Goal: Information Seeking & Learning: Learn about a topic

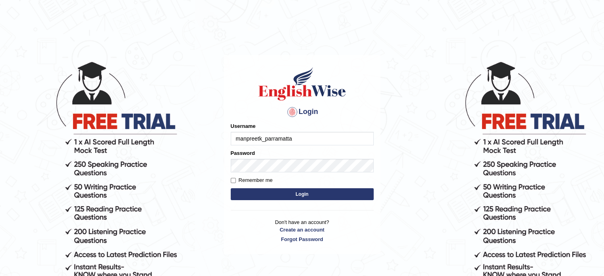
type input "manpreetk_parramatta"
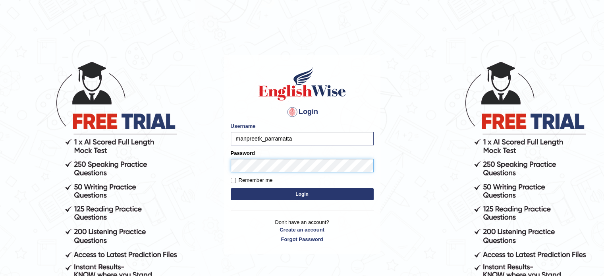
click at [231, 188] on button "Login" at bounding box center [302, 194] width 143 height 12
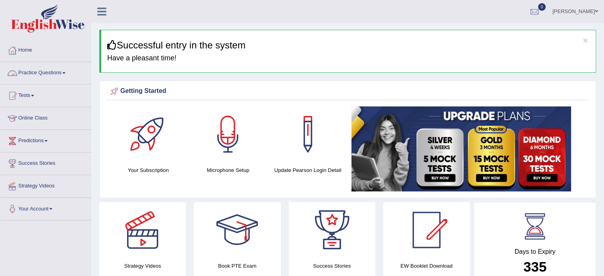
click at [38, 72] on link "Practice Questions" at bounding box center [45, 72] width 90 height 20
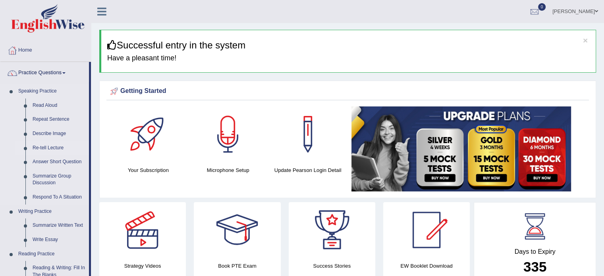
click at [42, 146] on link "Re-tell Lecture" at bounding box center [59, 148] width 60 height 14
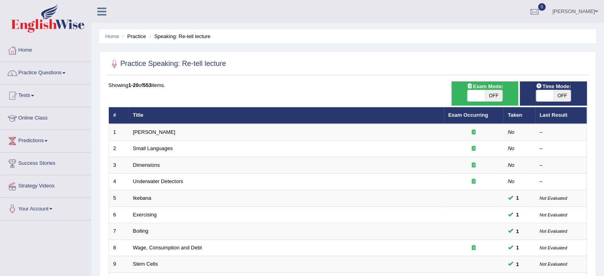
drag, startPoint x: 31, startPoint y: 95, endPoint x: 21, endPoint y: 96, distance: 10.8
click at [21, 96] on link "Tests" at bounding box center [45, 95] width 90 height 20
click at [21, 96] on link "Tests" at bounding box center [44, 95] width 89 height 20
click at [21, 96] on link "Tests" at bounding box center [45, 95] width 90 height 20
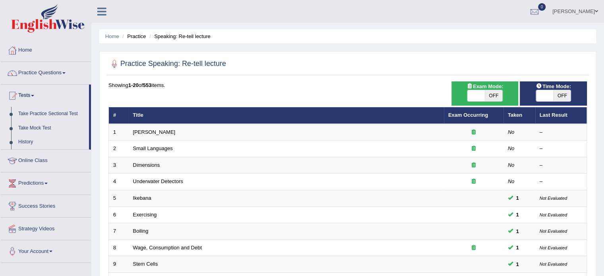
click at [32, 115] on link "Take Practice Sectional Test" at bounding box center [52, 114] width 74 height 14
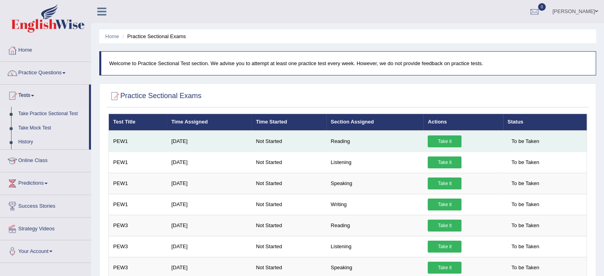
click at [448, 139] on link "Take it" at bounding box center [444, 141] width 34 height 12
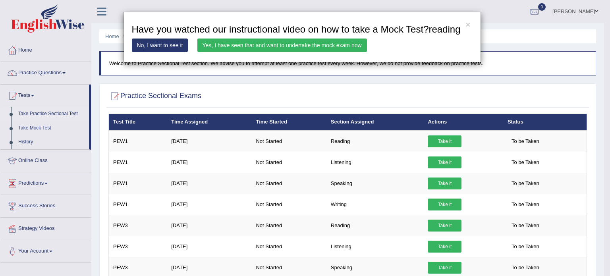
click at [157, 47] on link "No, I want to see it" at bounding box center [160, 45] width 56 height 13
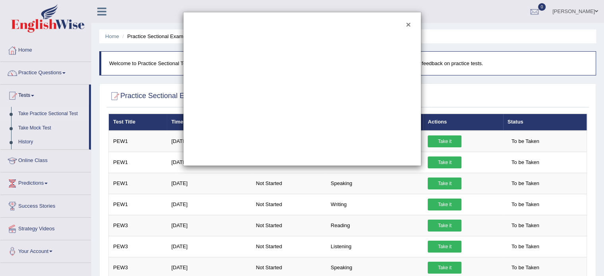
click at [409, 23] on button "×" at bounding box center [408, 24] width 5 height 8
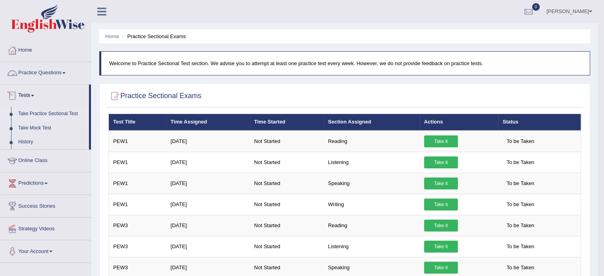
click at [48, 75] on link "Practice Questions" at bounding box center [45, 72] width 90 height 20
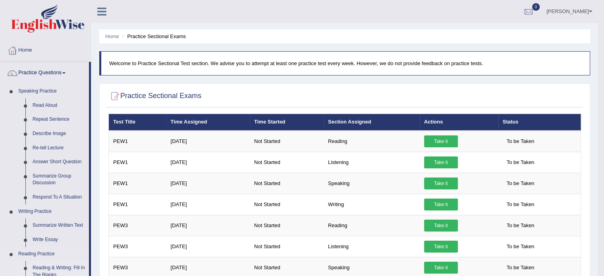
click at [38, 270] on link "Reading & Writing: Fill In The Blanks" at bounding box center [59, 271] width 60 height 21
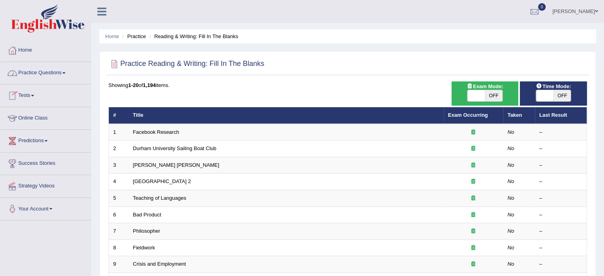
click at [29, 94] on link "Tests" at bounding box center [45, 95] width 90 height 20
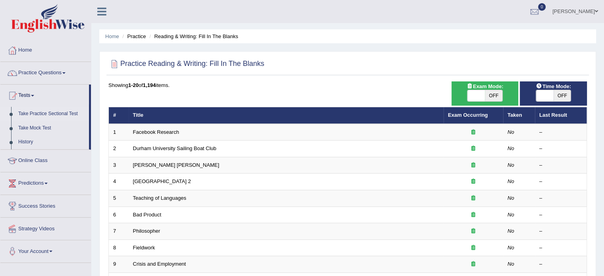
click at [32, 114] on link "Take Practice Sectional Test" at bounding box center [52, 114] width 74 height 14
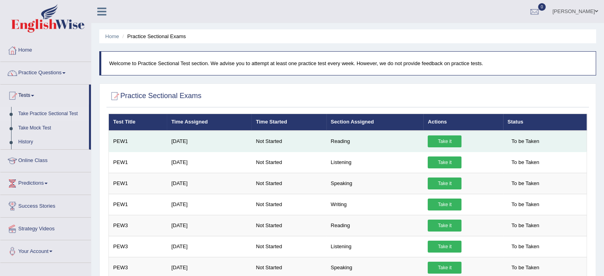
click at [440, 137] on link "Take it" at bounding box center [444, 141] width 34 height 12
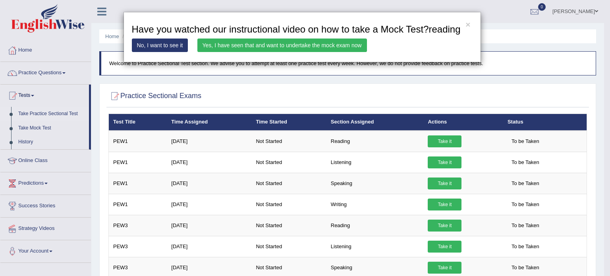
click at [341, 42] on link "Yes, I have seen that and want to undertake the mock exam now" at bounding box center [281, 45] width 169 height 13
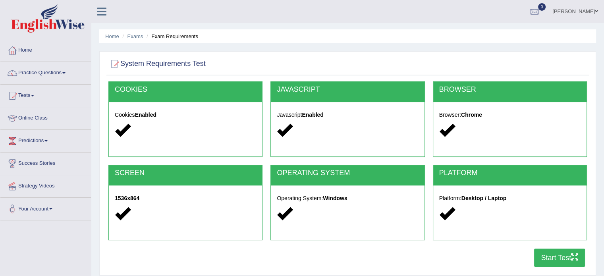
click at [564, 258] on button "Start Test" at bounding box center [559, 257] width 51 height 18
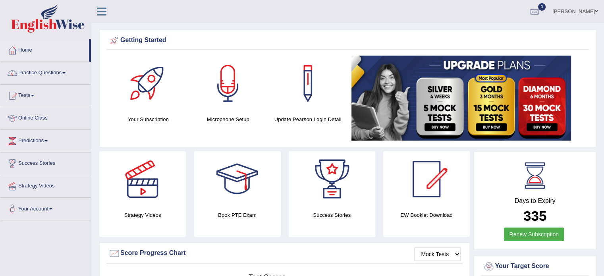
click at [32, 93] on link "Tests" at bounding box center [45, 95] width 90 height 20
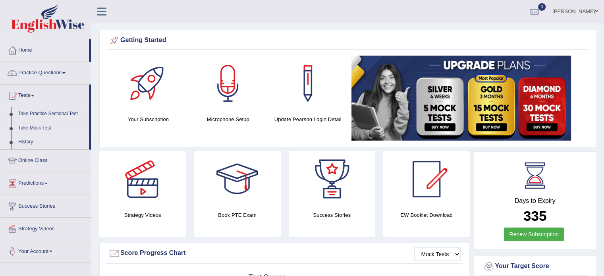
click at [21, 142] on link "History" at bounding box center [52, 142] width 74 height 14
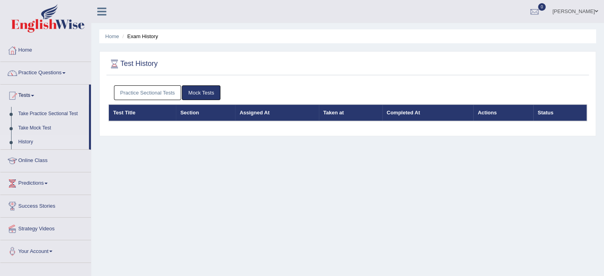
click at [148, 89] on link "Practice Sectional Tests" at bounding box center [147, 92] width 67 height 15
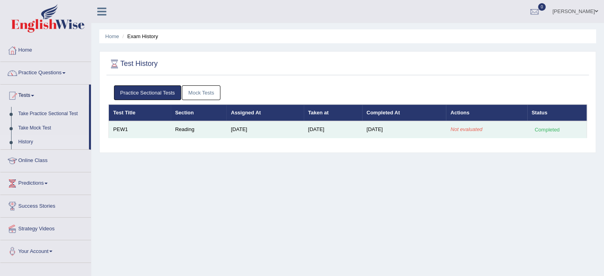
click at [541, 128] on div "Completed" at bounding box center [546, 129] width 31 height 8
click at [518, 129] on td "Not evaluated" at bounding box center [486, 129] width 81 height 17
click at [391, 129] on td "[DATE]" at bounding box center [404, 129] width 84 height 17
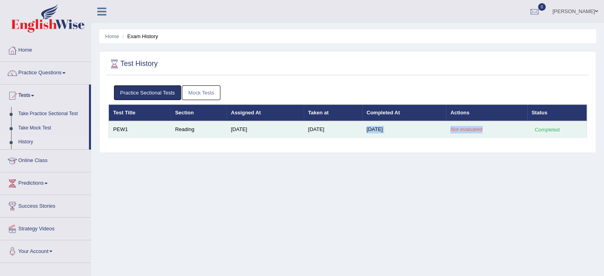
drag, startPoint x: 391, startPoint y: 129, endPoint x: 454, endPoint y: 132, distance: 63.2
click at [454, 132] on tr "PEW1 Reading Aug 11, 2025 Sep 8, 2025 Sep 8, 2025 Not evaluated Completed" at bounding box center [348, 129] width 478 height 17
click at [454, 132] on td "Not evaluated" at bounding box center [486, 129] width 81 height 17
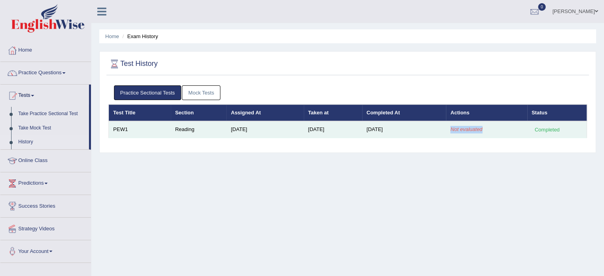
click at [454, 132] on td "Not evaluated" at bounding box center [486, 129] width 81 height 17
drag, startPoint x: 454, startPoint y: 132, endPoint x: 181, endPoint y: 132, distance: 272.7
click at [181, 132] on tr "PEW1 Reading Aug 11, 2025 Sep 8, 2025 Sep 8, 2025 Not evaluated Completed" at bounding box center [348, 129] width 478 height 17
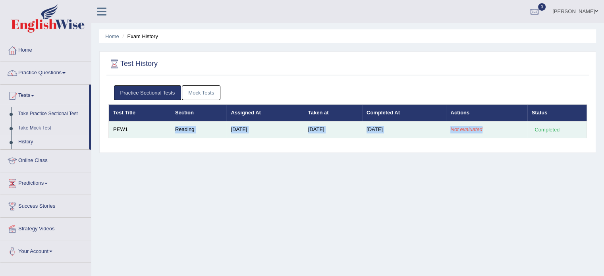
click at [181, 132] on td "Reading" at bounding box center [199, 129] width 56 height 17
click at [117, 129] on td "PEW1" at bounding box center [140, 129] width 62 height 17
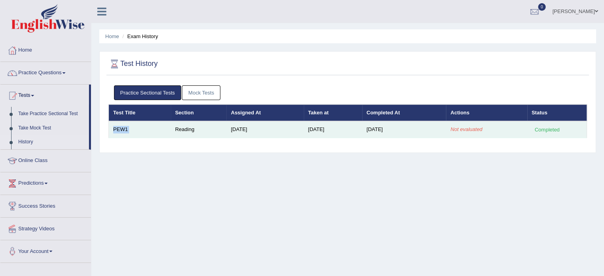
click at [117, 129] on td "PEW1" at bounding box center [140, 129] width 62 height 17
drag, startPoint x: 117, startPoint y: 129, endPoint x: 142, endPoint y: 130, distance: 24.6
click at [142, 130] on td "PEW1" at bounding box center [140, 129] width 62 height 17
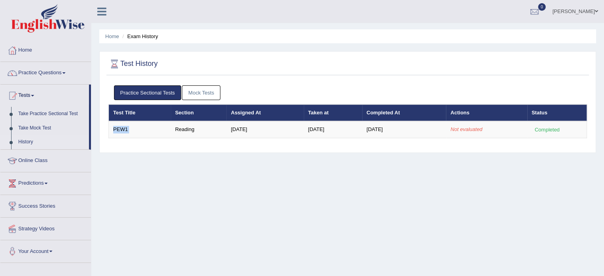
click at [207, 96] on link "Mock Tests" at bounding box center [201, 92] width 39 height 15
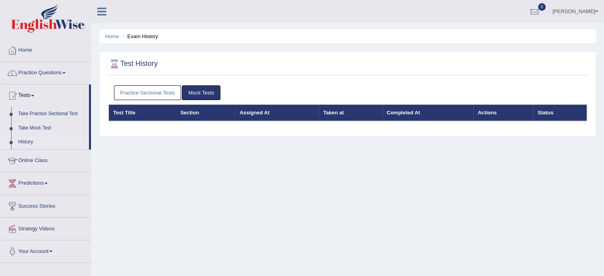
click at [134, 90] on link "Practice Sectional Tests" at bounding box center [147, 92] width 67 height 15
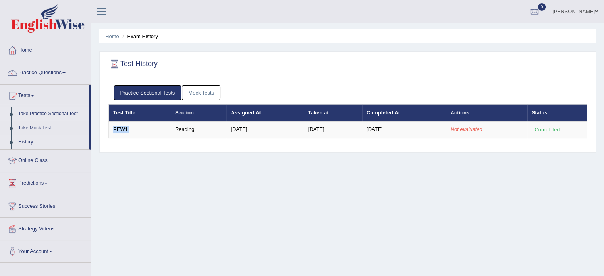
click at [51, 109] on link "Take Practice Sectional Test" at bounding box center [52, 114] width 74 height 14
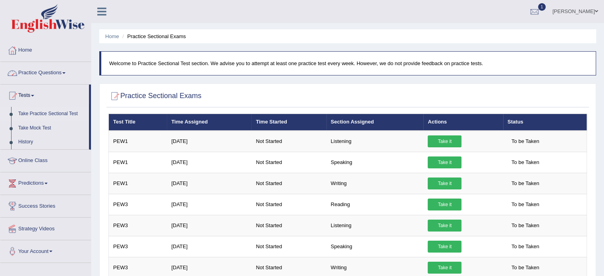
click at [43, 73] on link "Practice Questions" at bounding box center [45, 72] width 90 height 20
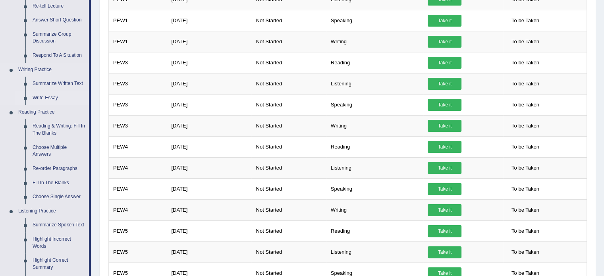
scroll to position [143, 0]
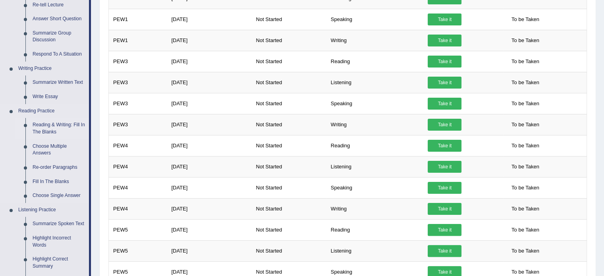
click at [44, 126] on link "Reading & Writing: Fill In The Blanks" at bounding box center [59, 128] width 60 height 21
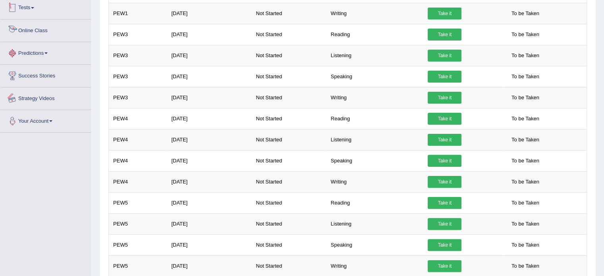
scroll to position [237, 0]
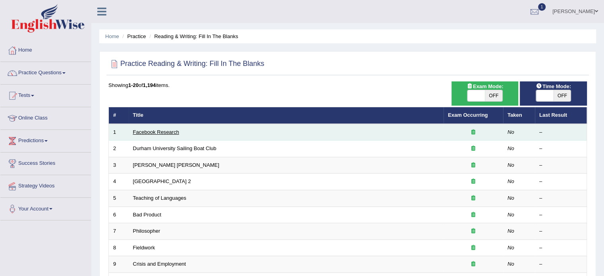
click at [171, 132] on link "Facebook Research" at bounding box center [156, 132] width 46 height 6
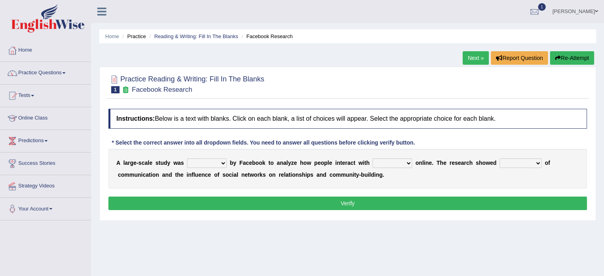
click at [221, 163] on select "surveyed had asked made" at bounding box center [207, 163] width 40 height 10
select select "surveyed"
click at [187, 158] on select "surveyed had asked made" at bounding box center [207, 163] width 40 height 10
click at [215, 160] on select "surveyed had asked made" at bounding box center [207, 163] width 40 height 10
click at [381, 163] on select "together all each other another" at bounding box center [392, 163] width 40 height 10
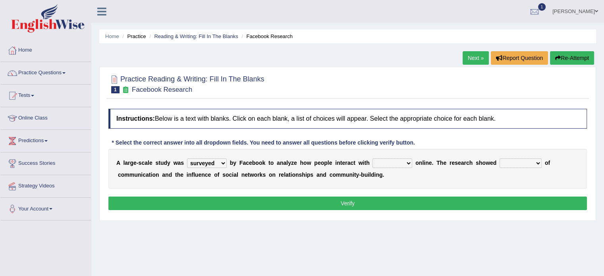
select select "each other"
click at [372, 158] on select "together all each other another" at bounding box center [392, 163] width 40 height 10
click at [529, 160] on select "advantages standards fellowships patterns" at bounding box center [520, 163] width 42 height 10
select select "advantages"
click at [499, 158] on select "advantages standards fellowships patterns" at bounding box center [520, 163] width 42 height 10
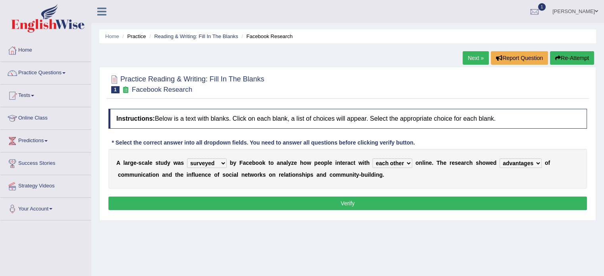
click at [404, 199] on button "Verify" at bounding box center [347, 202] width 478 height 13
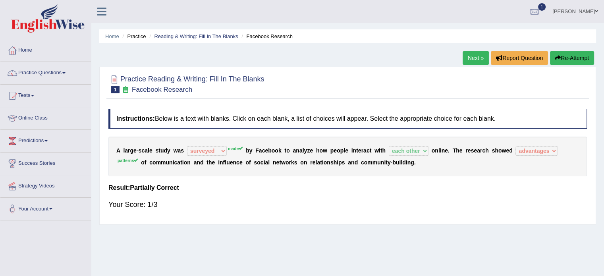
click at [468, 56] on link "Next »" at bounding box center [475, 57] width 26 height 13
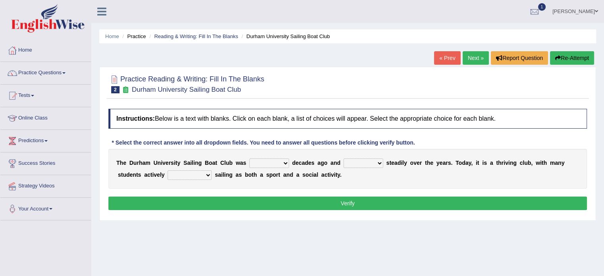
click at [286, 164] on select "found fund founded find" at bounding box center [269, 163] width 40 height 10
select select "founded"
click at [249, 158] on select "found fund founded find" at bounding box center [269, 163] width 40 height 10
click at [360, 164] on select "grow growing has grown grown" at bounding box center [363, 163] width 40 height 10
select select "has grown"
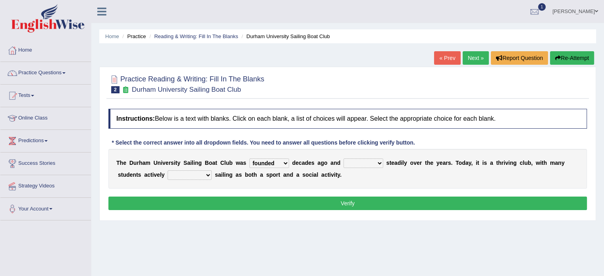
click at [343, 158] on select "grow growing has grown grown" at bounding box center [363, 163] width 40 height 10
click at [221, 178] on div "T h e D u r h a m U n i v e r s i t y S a i l i n g B o a t C l u b w a s found…" at bounding box center [347, 169] width 478 height 40
drag, startPoint x: 221, startPoint y: 178, endPoint x: 203, endPoint y: 172, distance: 18.3
click at [203, 172] on div "T h e D u r h a m U n i v e r s i t y S a i l i n g B o a t C l u b w a s found…" at bounding box center [347, 169] width 478 height 40
click at [203, 172] on select "enjoy enjoyed are enjoying enjoying" at bounding box center [190, 175] width 44 height 10
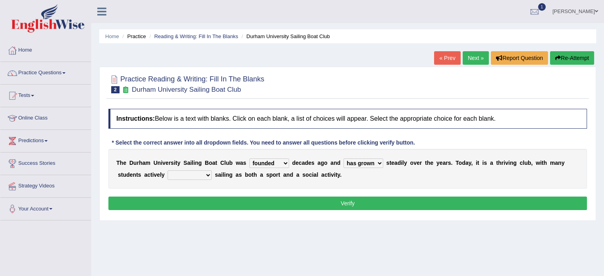
select select "enjoying"
click at [168, 170] on select "enjoy enjoyed are enjoying enjoying" at bounding box center [190, 175] width 44 height 10
click at [210, 202] on button "Verify" at bounding box center [347, 202] width 478 height 13
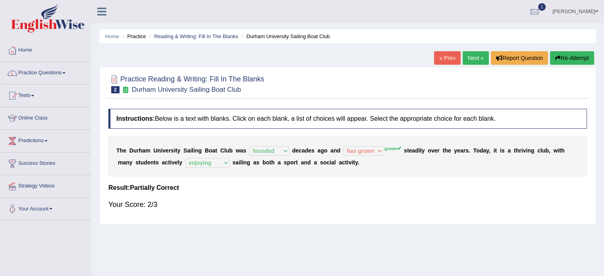
click at [470, 54] on link "Next »" at bounding box center [475, 57] width 26 height 13
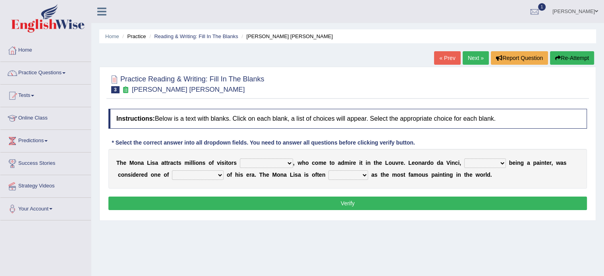
click at [289, 161] on select "around the year the all year all year round per year" at bounding box center [266, 163] width 53 height 10
select select "around the year"
click at [240, 158] on select "around the year the all year all year round per year" at bounding box center [266, 163] width 53 height 10
click at [489, 162] on select "rather than as much as as well as as long as" at bounding box center [485, 163] width 42 height 10
click at [464, 158] on select "rather than as much as as well as as long as" at bounding box center [485, 163] width 42 height 10
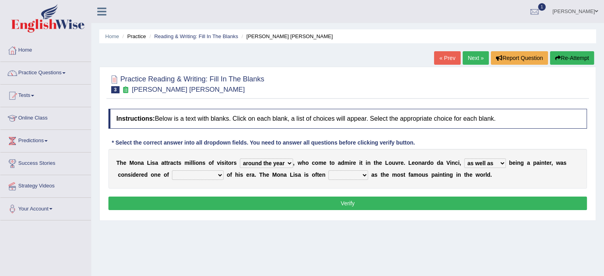
click at [484, 160] on select "rather than as much as as well as as long as" at bounding box center [485, 163] width 42 height 10
select select "rather than"
click at [464, 158] on select "rather than as much as as well as as long as" at bounding box center [485, 163] width 42 height 10
click at [192, 173] on select "better artists artist the better artist the best artists" at bounding box center [198, 175] width 52 height 10
select select "the best artists"
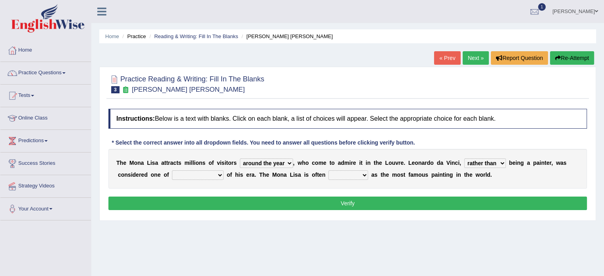
click at [172, 170] on select "better artists artist the better artist the best artists" at bounding box center [198, 175] width 52 height 10
click at [340, 176] on select "classified suggested predicted described" at bounding box center [348, 175] width 40 height 10
select select "described"
click at [328, 170] on select "classified suggested predicted described" at bounding box center [348, 175] width 40 height 10
click at [321, 201] on button "Verify" at bounding box center [347, 202] width 478 height 13
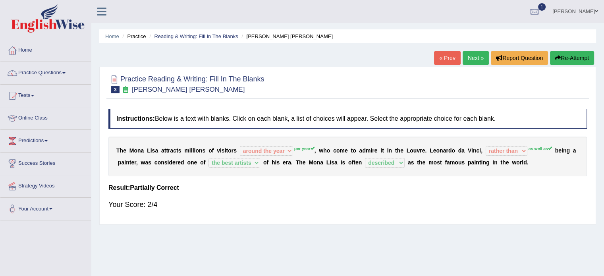
click at [475, 60] on link "Next »" at bounding box center [475, 57] width 26 height 13
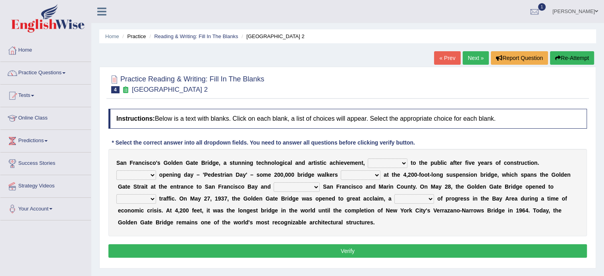
click at [396, 164] on select "opens closes appears equals" at bounding box center [388, 163] width 40 height 10
select select "appears"
click at [368, 158] on select "opens closes appears equals" at bounding box center [388, 163] width 40 height 10
click at [150, 174] on select "On During Since When" at bounding box center [136, 175] width 40 height 10
select select "During"
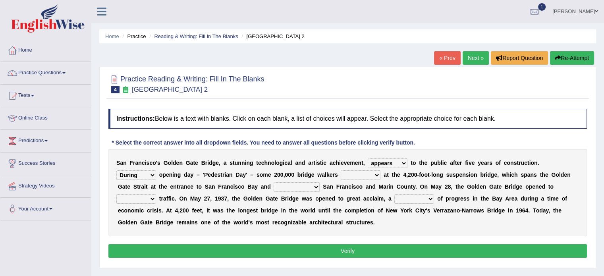
click at [116, 170] on select "On During Since When" at bounding box center [136, 175] width 40 height 10
click at [375, 174] on select "stationed looked marveled laughed" at bounding box center [361, 175] width 40 height 10
select select "looked"
click at [341, 170] on select "stationed looked marveled laughed" at bounding box center [361, 175] width 40 height 10
click at [297, 187] on select "separates connects channels differentiates" at bounding box center [296, 187] width 46 height 10
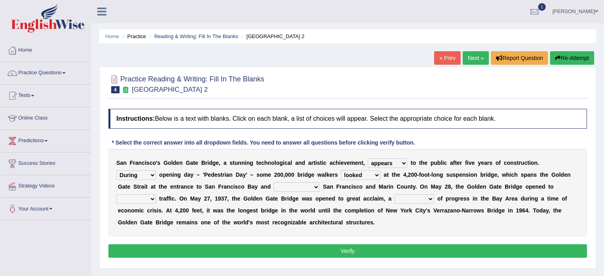
select select "connects"
click at [273, 182] on select "separates connects channels differentiates" at bounding box center [296, 187] width 46 height 10
click at [135, 199] on select "aquatic vehicular airborne watertight" at bounding box center [136, 199] width 40 height 10
select select "vehicular"
click at [116, 194] on select "aquatic vehicular airborne watertight" at bounding box center [136, 199] width 40 height 10
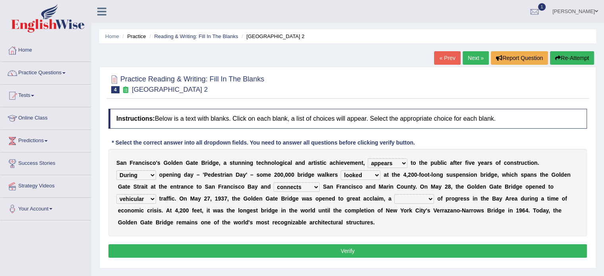
click at [405, 197] on select "denial symbol technique yield" at bounding box center [414, 199] width 40 height 10
select select "symbol"
click at [394, 194] on select "denial symbol technique yield" at bounding box center [414, 199] width 40 height 10
click at [353, 248] on button "Verify" at bounding box center [347, 250] width 478 height 13
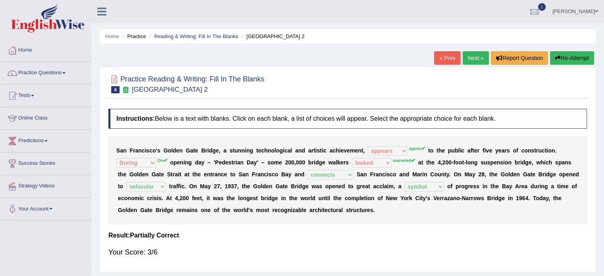
click at [474, 57] on link "Next »" at bounding box center [475, 57] width 26 height 13
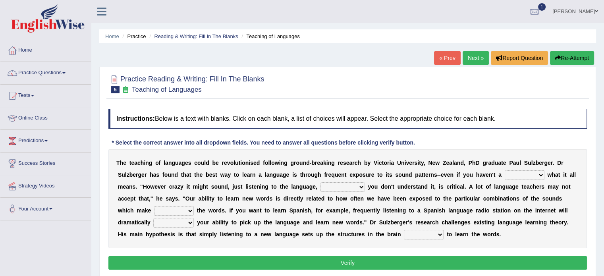
click at [529, 176] on select "dew claw clue due" at bounding box center [524, 175] width 40 height 10
select select "clue"
click at [504, 170] on select "dew claw clue due" at bounding box center [524, 175] width 40 height 10
click at [537, 171] on select "dew claw clue due" at bounding box center [524, 175] width 40 height 10
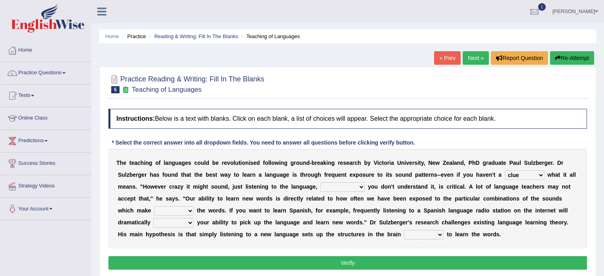
click at [344, 186] on select "but also all together even though if so" at bounding box center [342, 187] width 44 height 10
select select "even though"
click at [320, 182] on select "but also all together even though if so" at bounding box center [342, 187] width 44 height 10
click at [190, 211] on select "down up of on" at bounding box center [174, 211] width 40 height 10
select select "up"
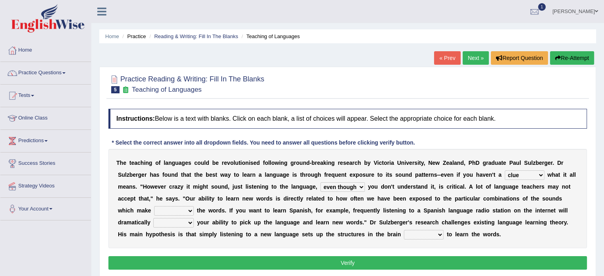
click at [154, 206] on select "down up of on" at bounding box center [174, 211] width 40 height 10
click at [182, 223] on select "evaluate exaggerate describe boost" at bounding box center [173, 223] width 40 height 10
select select "evaluate"
click at [153, 218] on select "evaluate exaggerate describe boost" at bounding box center [173, 223] width 40 height 10
click at [432, 236] on select "requiring required directed to require" at bounding box center [424, 235] width 40 height 10
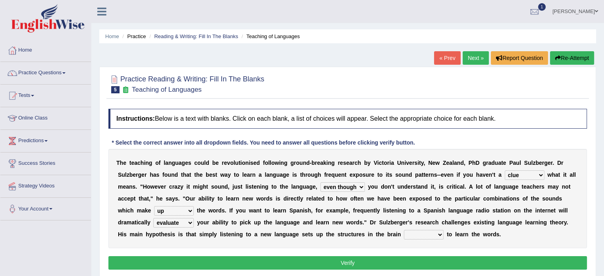
select select "requiring"
click at [404, 230] on select "requiring required directed to require" at bounding box center [424, 235] width 40 height 10
click at [368, 263] on button "Verify" at bounding box center [347, 262] width 478 height 13
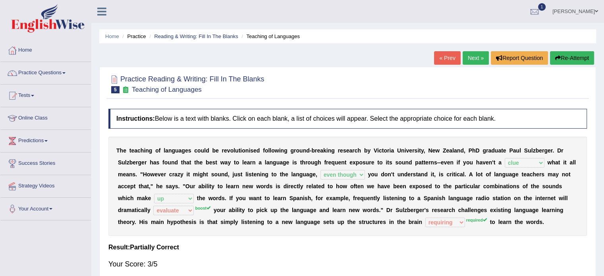
click at [470, 58] on link "Next »" at bounding box center [475, 57] width 26 height 13
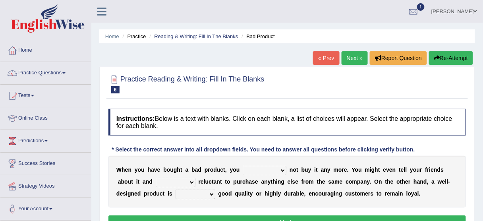
drag, startPoint x: 599, startPoint y: 0, endPoint x: 305, endPoint y: 96, distance: 309.3
click at [305, 96] on div "Practice Reading & Writing: Fill In The Blanks 6 Bad Product" at bounding box center [286, 85] width 361 height 28
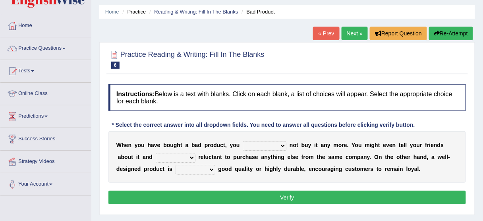
scroll to position [25, 0]
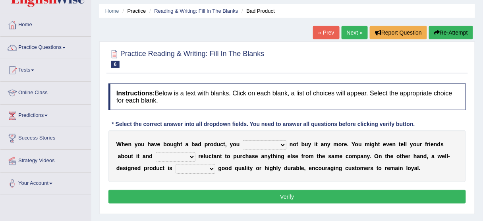
click at [280, 142] on select "would have should have should" at bounding box center [265, 145] width 44 height 10
select select "should"
click at [243, 140] on select "would have should have should" at bounding box center [265, 145] width 44 height 10
click at [280, 143] on select "would have should have should" at bounding box center [265, 145] width 44 height 10
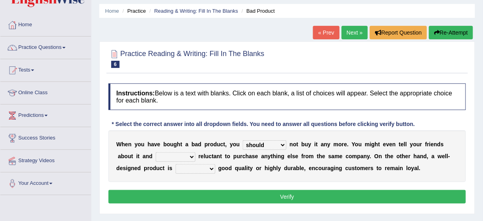
click at [177, 154] on select "is are be being" at bounding box center [176, 157] width 40 height 10
click at [161, 206] on div "Instructions: Below is a text with blanks. Click on each blank, a list of choic…" at bounding box center [286, 144] width 361 height 130
click at [181, 157] on select "is are be being" at bounding box center [176, 157] width 40 height 10
select select "being"
click at [156, 152] on select "is are be being" at bounding box center [176, 157] width 40 height 10
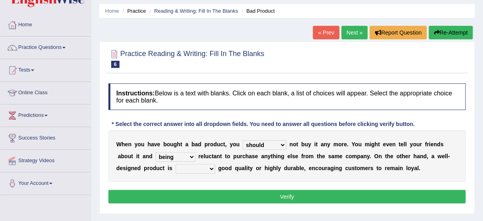
click at [199, 170] on select "both also neither either" at bounding box center [195, 169] width 40 height 10
click at [175, 164] on select "both also neither either" at bounding box center [195, 169] width 40 height 10
click at [200, 170] on select "both also neither either" at bounding box center [195, 169] width 40 height 10
select select "neither"
click at [175, 164] on select "both also neither either" at bounding box center [195, 169] width 40 height 10
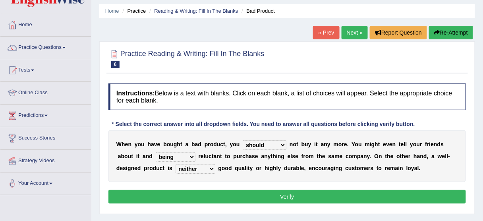
click at [190, 194] on button "Verify" at bounding box center [286, 196] width 357 height 13
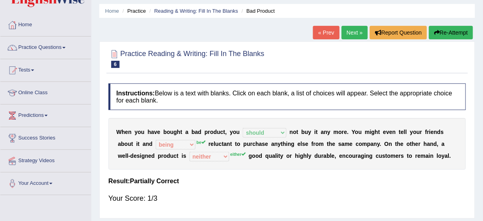
click at [346, 31] on link "Next »" at bounding box center [354, 32] width 26 height 13
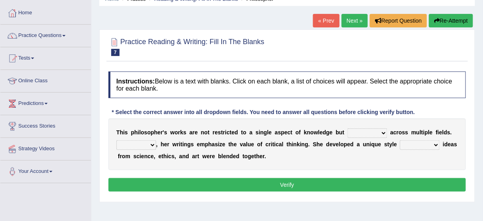
scroll to position [38, 0]
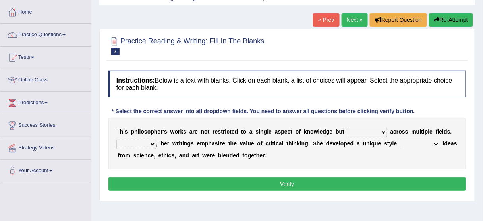
click at [379, 129] on select "constrain contain assemble extend" at bounding box center [367, 132] width 40 height 10
select select "extend"
click at [347, 127] on select "constrain contain assemble extend" at bounding box center [367, 132] width 40 height 10
click at [142, 144] on select "Rather So Moreover Likely" at bounding box center [136, 144] width 40 height 10
select select "So"
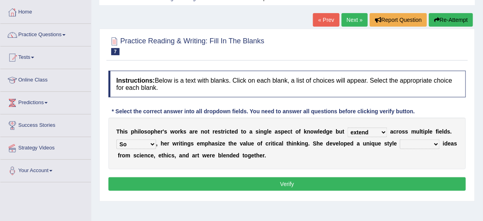
click at [116, 139] on select "Rather So Moreover Likely" at bounding box center [136, 144] width 40 height 10
click at [409, 144] on select "in that that which in which" at bounding box center [420, 144] width 40 height 10
select select "in which"
click at [400, 139] on select "in that that which in which" at bounding box center [420, 144] width 40 height 10
click at [389, 183] on button "Verify" at bounding box center [286, 183] width 357 height 13
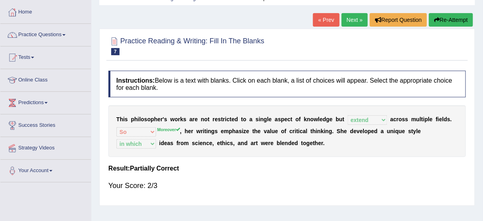
click at [352, 19] on link "Next »" at bounding box center [354, 19] width 26 height 13
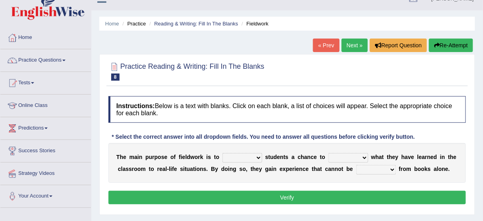
scroll to position [25, 0]
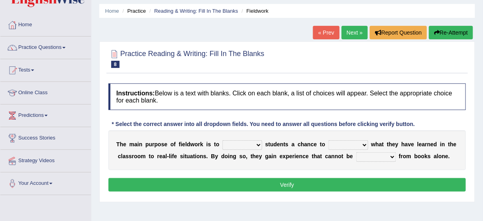
click at [234, 146] on select "resemble stow rave offer" at bounding box center [242, 145] width 40 height 10
select select "offer"
click at [222, 140] on select "resemble stow rave offer" at bounding box center [242, 145] width 40 height 10
click at [349, 144] on select "compare align apply dismount" at bounding box center [348, 145] width 40 height 10
click at [328, 140] on select "compare align apply dismount" at bounding box center [348, 145] width 40 height 10
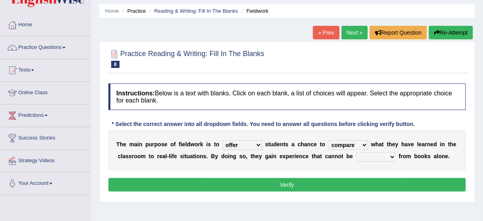
click at [355, 142] on select "compare align apply dismount" at bounding box center [348, 145] width 40 height 10
select select "align"
click at [328, 140] on select "compare align apply dismount" at bounding box center [348, 145] width 40 height 10
click at [384, 155] on select "originated prepared obtained touted" at bounding box center [376, 157] width 40 height 10
select select "obtained"
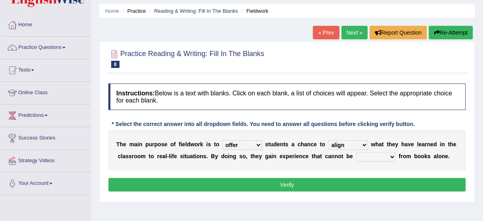
click at [356, 152] on select "originated prepared obtained touted" at bounding box center [376, 157] width 40 height 10
click at [319, 184] on button "Verify" at bounding box center [286, 184] width 357 height 13
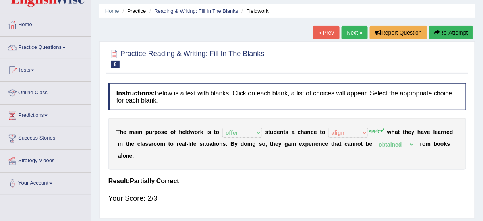
click at [347, 29] on link "Next »" at bounding box center [354, 32] width 26 height 13
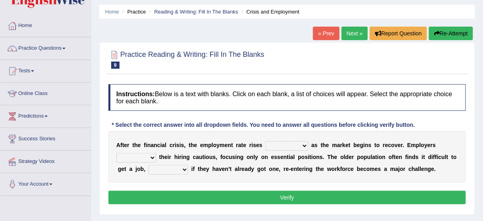
scroll to position [25, 0]
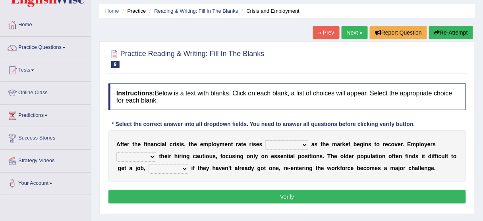
click at [347, 29] on link "Next »" at bounding box center [354, 32] width 26 height 13
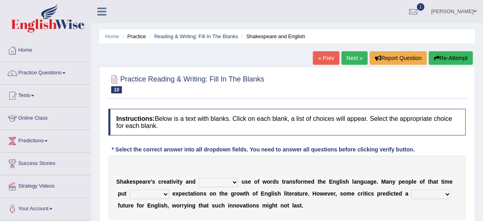
click at [316, 59] on link "« Prev" at bounding box center [326, 57] width 26 height 13
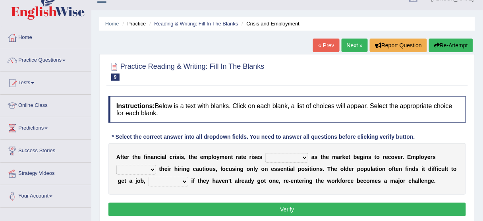
scroll to position [25, 0]
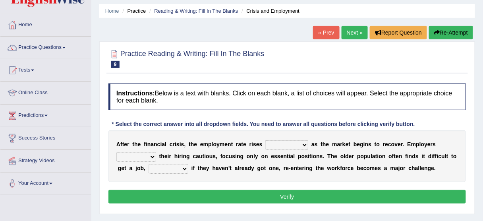
click at [296, 144] on select "normally conversely strenuously sharply" at bounding box center [286, 145] width 43 height 10
select select "strenuously"
click at [265, 140] on select "normally conversely strenuously sharply" at bounding box center [286, 145] width 43 height 10
click at [137, 158] on select "keeping kept keep are kept" at bounding box center [136, 157] width 40 height 10
select select "keeping"
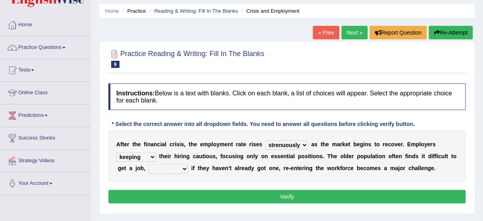
click at [116, 152] on select "keeping kept keep are kept" at bounding box center [136, 157] width 40 height 10
click at [174, 168] on select "although while then because" at bounding box center [168, 169] width 40 height 10
select select "because"
click at [148, 164] on select "although while then because" at bounding box center [168, 169] width 40 height 10
click at [176, 194] on button "Verify" at bounding box center [286, 196] width 357 height 13
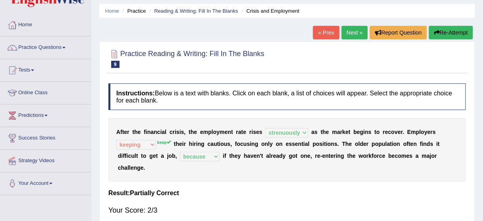
click at [351, 35] on link "Next »" at bounding box center [354, 32] width 26 height 13
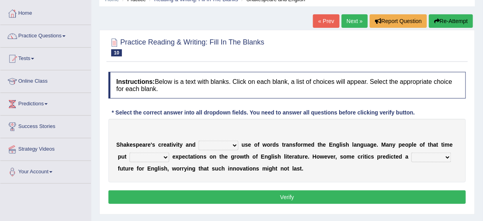
scroll to position [38, 0]
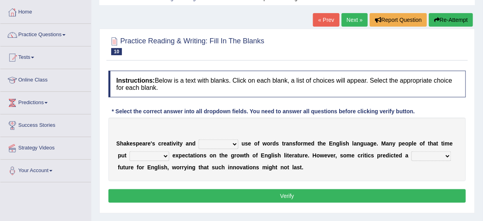
click at [217, 141] on select "idealized intensive fancied inventive" at bounding box center [218, 144] width 40 height 10
select select "intensive"
click at [198, 139] on select "idealized intensive fancied inventive" at bounding box center [218, 144] width 40 height 10
click at [153, 157] on select "wide much high more" at bounding box center [149, 156] width 40 height 10
select select "more"
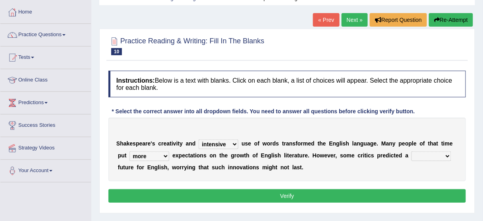
click at [129, 151] on select "wide much high more" at bounding box center [149, 156] width 40 height 10
click at [437, 154] on select "monetary promising irresistible daunting" at bounding box center [431, 156] width 40 height 10
click at [442, 155] on select "monetary promising irresistible daunting" at bounding box center [431, 156] width 40 height 10
select select "daunting"
click at [411, 151] on select "monetary promising irresistible daunting" at bounding box center [431, 156] width 40 height 10
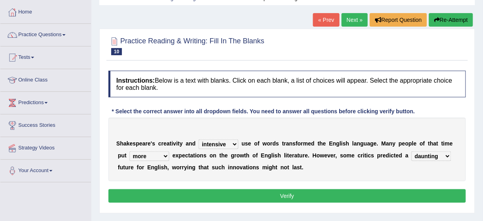
click at [399, 196] on button "Verify" at bounding box center [286, 195] width 357 height 13
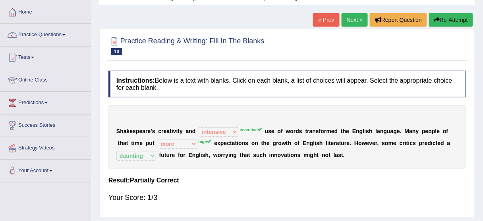
click at [356, 19] on link "Next »" at bounding box center [354, 19] width 26 height 13
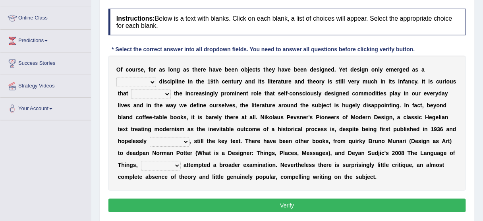
scroll to position [102, 0]
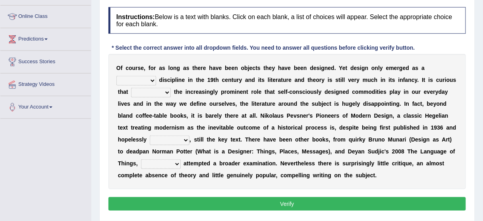
click at [150, 78] on select "bilateral ubiquitous foremost dedicated" at bounding box center [136, 81] width 40 height 10
click at [116, 76] on select "bilateral ubiquitous foremost dedicated" at bounding box center [136, 81] width 40 height 10
click at [148, 79] on select "bilateral ubiquitous foremost dedicated" at bounding box center [136, 81] width 40 height 10
select select "dedicated"
click at [116, 76] on select "bilateral ubiquitous foremost dedicated" at bounding box center [136, 81] width 40 height 10
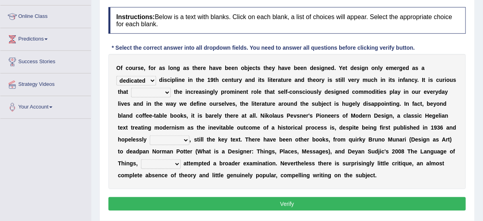
click at [166, 92] on select "since despite within through" at bounding box center [151, 93] width 40 height 10
click at [131, 88] on select "since despite within through" at bounding box center [151, 93] width 40 height 10
click at [160, 90] on select "since despite within through" at bounding box center [151, 93] width 40 height 10
select select "through"
click at [131, 88] on select "since despite within through" at bounding box center [151, 93] width 40 height 10
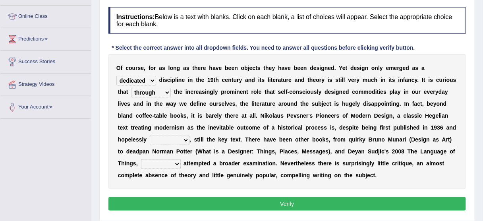
click at [179, 138] on select "dates dating date dated" at bounding box center [170, 140] width 40 height 10
select select "dated"
click at [150, 135] on select "dates dating date dated" at bounding box center [170, 140] width 40 height 10
click at [168, 160] on select "which then however as" at bounding box center [161, 164] width 40 height 10
select select "which"
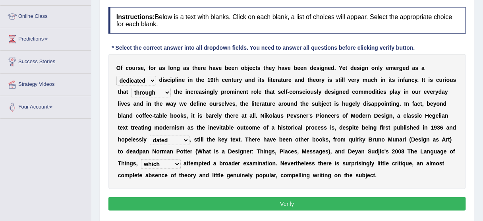
click at [141, 159] on select "which then however as" at bounding box center [161, 164] width 40 height 10
click at [185, 206] on button "Verify" at bounding box center [286, 203] width 357 height 13
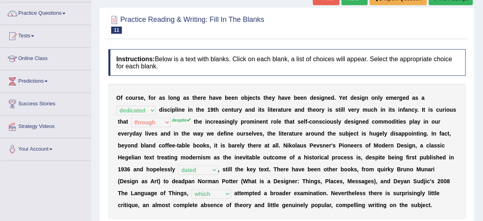
scroll to position [51, 0]
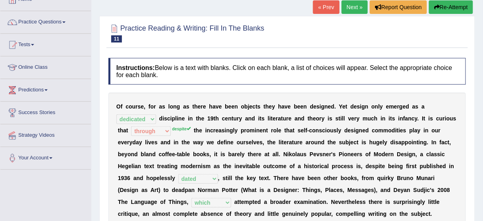
click at [347, 4] on link "Next »" at bounding box center [354, 6] width 26 height 13
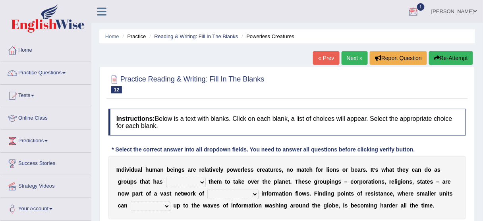
click at [425, 8] on span "1" at bounding box center [421, 7] width 8 height 8
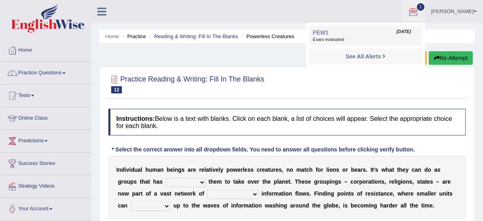
click at [323, 31] on span "PEW1" at bounding box center [321, 32] width 16 height 6
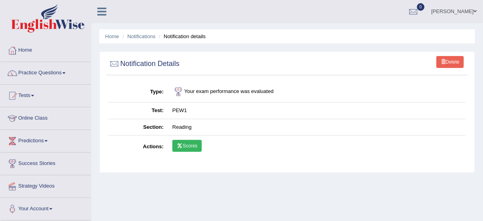
click at [182, 143] on icon at bounding box center [180, 145] width 6 height 5
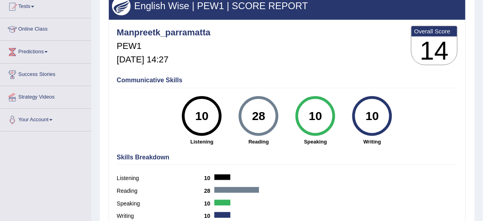
scroll to position [102, 0]
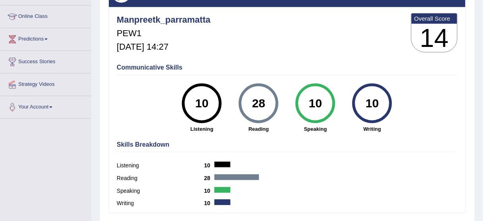
click at [420, 34] on h3 "14" at bounding box center [434, 38] width 46 height 29
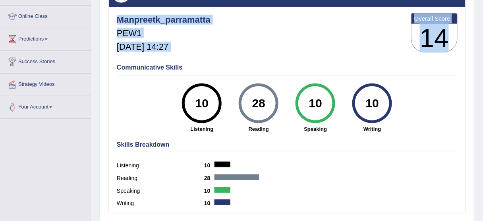
drag, startPoint x: 420, startPoint y: 34, endPoint x: 259, endPoint y: 55, distance: 162.5
click at [259, 55] on div "Manpreetk_parramatta PEW1 [DATE] 14:27 Overall Score 14" at bounding box center [287, 34] width 345 height 47
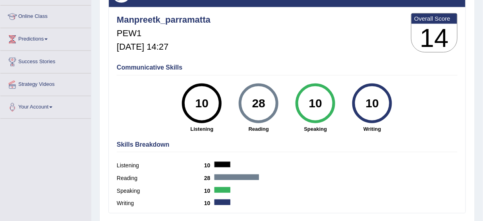
click at [259, 55] on div "Manpreetk_parramatta PEW1 Sep 8, 2025, 14:27 Overall Score 14" at bounding box center [287, 34] width 345 height 47
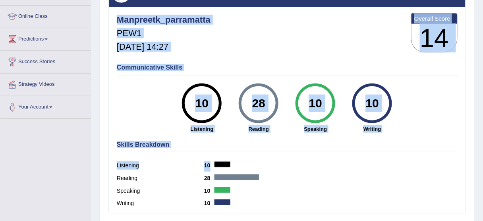
drag, startPoint x: 259, startPoint y: 55, endPoint x: 234, endPoint y: 160, distance: 108.5
click at [234, 11] on div "Manpreetk_parramatta PEW1 Sep 8, 2025, 14:27 Overall Score 14 Communicative Ski…" at bounding box center [287, 9] width 356 height 4
click at [234, 160] on div "Listening 10" at bounding box center [287, 166] width 341 height 13
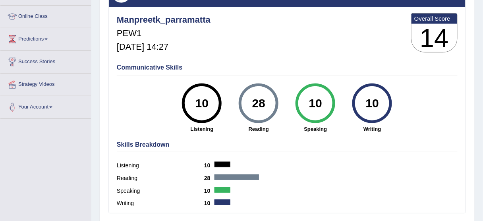
click at [234, 160] on div "Listening 10" at bounding box center [287, 166] width 341 height 13
click at [47, 41] on link "Predictions" at bounding box center [45, 38] width 90 height 20
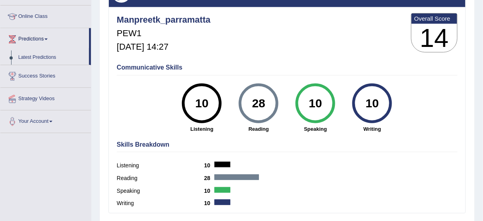
click at [56, 7] on link "Online Class" at bounding box center [45, 16] width 90 height 20
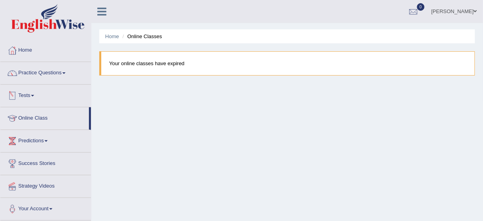
click at [25, 93] on link "Tests" at bounding box center [45, 95] width 90 height 20
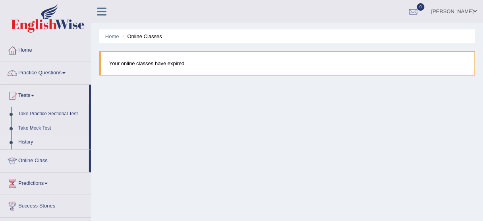
click at [22, 143] on link "History" at bounding box center [52, 142] width 74 height 14
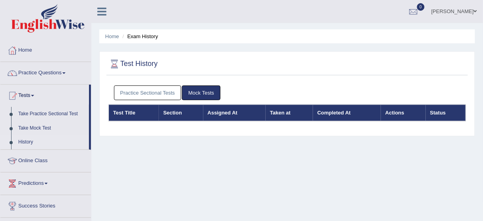
click at [138, 92] on link "Practice Sectional Tests" at bounding box center [147, 92] width 67 height 15
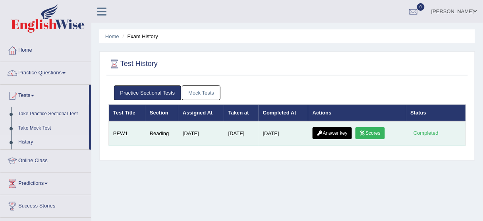
click at [331, 132] on link "Answer key" at bounding box center [331, 133] width 39 height 12
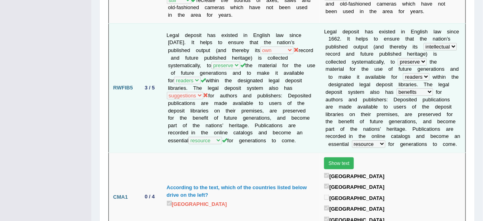
scroll to position [915, 0]
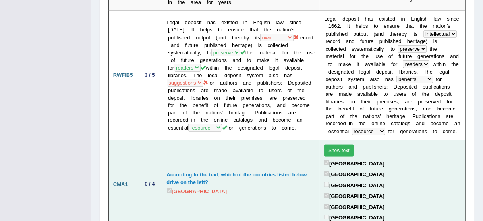
click at [327, 144] on button "Show text" at bounding box center [339, 150] width 30 height 12
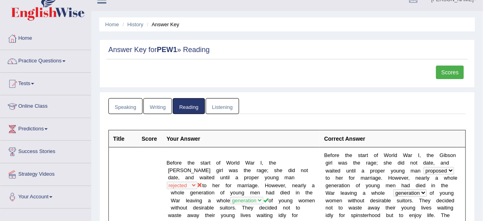
scroll to position [0, 0]
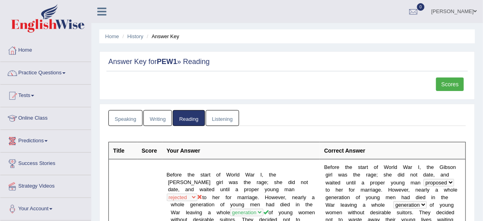
click at [128, 122] on link "Speaking" at bounding box center [125, 118] width 34 height 16
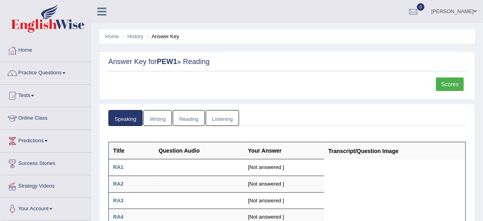
click at [154, 119] on link "Writing" at bounding box center [157, 118] width 29 height 16
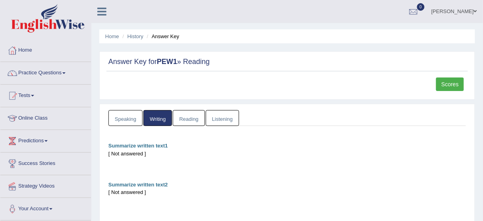
click at [225, 122] on link "Listening" at bounding box center [222, 118] width 33 height 16
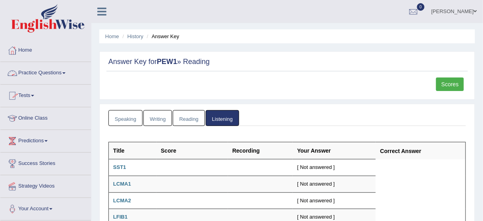
click at [60, 69] on link "Practice Questions" at bounding box center [45, 72] width 90 height 20
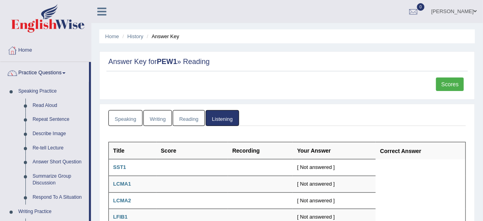
click at [445, 85] on link "Scores" at bounding box center [450, 83] width 28 height 13
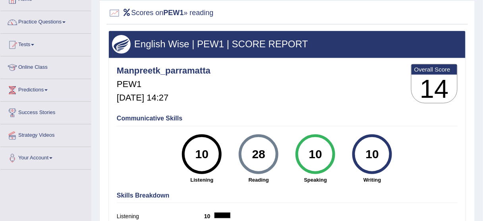
scroll to position [51, 0]
click at [23, 25] on link "Practice Questions" at bounding box center [45, 21] width 90 height 20
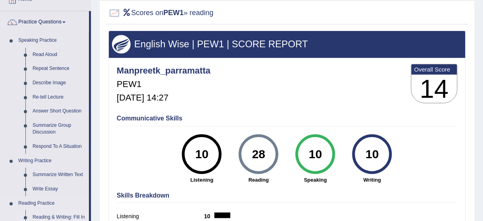
click at [44, 218] on link "Reading & Writing: Fill In The Blanks" at bounding box center [59, 220] width 60 height 21
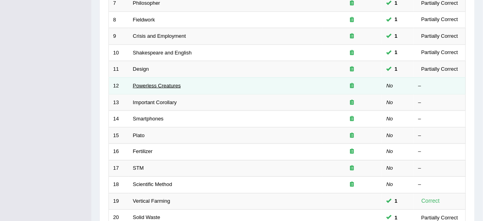
scroll to position [225, 0]
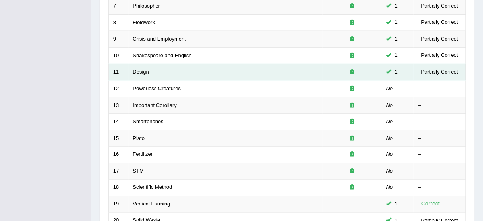
click at [142, 71] on link "Design" at bounding box center [141, 72] width 16 height 6
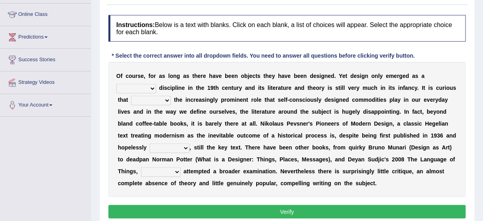
scroll to position [152, 0]
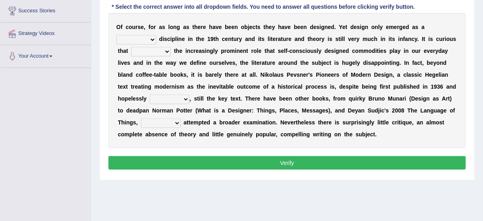
click at [145, 37] on select "bilateral ubiquitous foremost dedicated" at bounding box center [136, 40] width 40 height 10
select select "dedicated"
click at [116, 35] on select "bilateral ubiquitous foremost dedicated" at bounding box center [136, 40] width 40 height 10
click at [162, 53] on select "since despite within through" at bounding box center [151, 52] width 40 height 10
click at [131, 47] on select "since despite within through" at bounding box center [151, 52] width 40 height 10
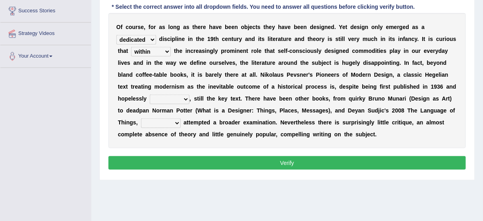
drag, startPoint x: 148, startPoint y: 89, endPoint x: 159, endPoint y: 50, distance: 40.7
click at [159, 50] on div "O f c o u r s e , f o r a s l o n g a s t h e r e h a v e b e e n o b j e c t s…" at bounding box center [286, 80] width 357 height 135
click at [159, 50] on select "since despite within through" at bounding box center [151, 52] width 40 height 10
select select "through"
click at [131, 47] on select "since despite within through" at bounding box center [151, 52] width 40 height 10
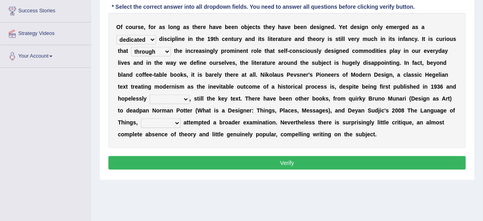
click at [177, 101] on select "dates dating date dated" at bounding box center [170, 99] width 40 height 10
select select "dated"
click at [150, 94] on select "dates dating date dated" at bounding box center [170, 99] width 40 height 10
click at [173, 121] on select "which then however as" at bounding box center [161, 123] width 40 height 10
select select "which"
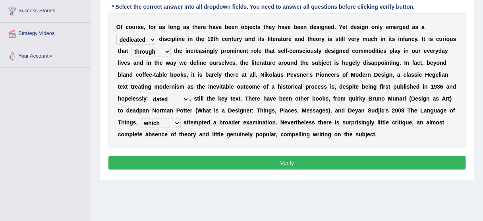
click at [141, 118] on select "which then however as" at bounding box center [161, 123] width 40 height 10
click at [191, 160] on button "Verify" at bounding box center [286, 162] width 357 height 13
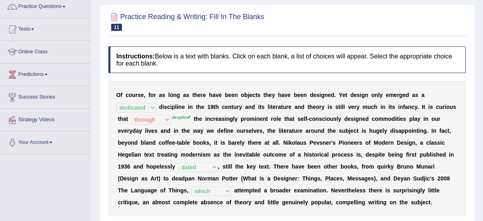
scroll to position [38, 0]
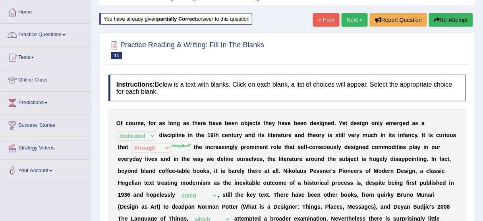
click at [350, 19] on link "Next »" at bounding box center [354, 19] width 26 height 13
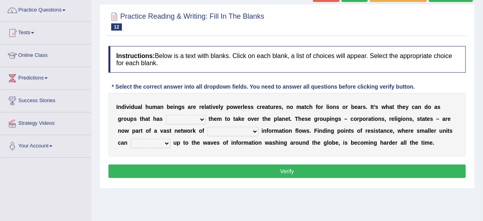
scroll to position [64, 0]
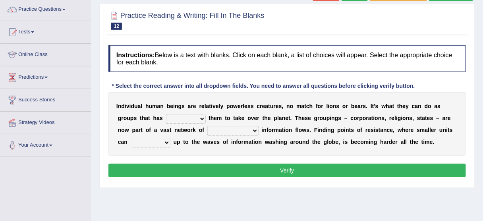
click at [350, 19] on div at bounding box center [286, 20] width 357 height 24
click at [199, 118] on select "enabled contended embodied conjured" at bounding box center [186, 119] width 40 height 10
select select "enabled"
click at [166, 114] on select "enabled contended embodied conjured" at bounding box center [186, 119] width 40 height 10
click at [228, 134] on select "interconnected overlapping fastened exploited" at bounding box center [232, 131] width 51 height 10
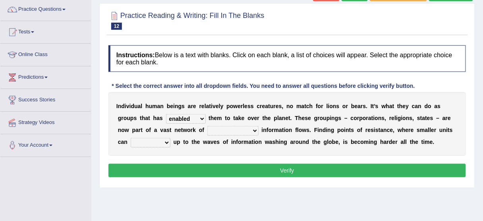
select select "interconnected"
click at [207, 126] on select "interconnected overlapping fastened exploited" at bounding box center [232, 131] width 51 height 10
click at [149, 144] on select "stand raise hail pump" at bounding box center [151, 143] width 40 height 10
select select "stand"
click at [131, 138] on select "stand raise hail pump" at bounding box center [151, 143] width 40 height 10
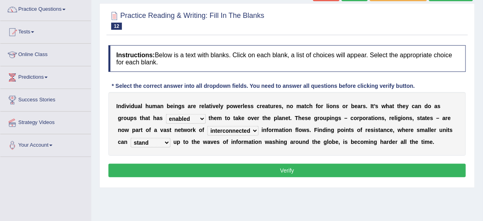
click at [164, 170] on button "Verify" at bounding box center [286, 170] width 357 height 13
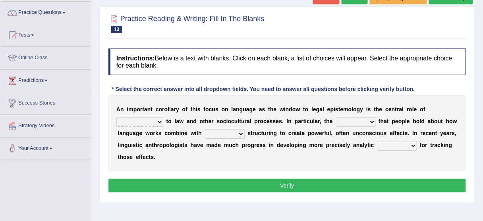
scroll to position [59, 0]
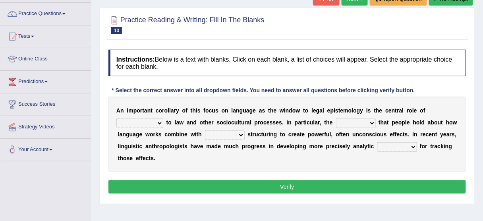
click at [153, 122] on select "discourse epoch dialect acquaintance" at bounding box center [139, 123] width 47 height 10
click at [116, 118] on select "discourse epoch dialect acquaintance" at bounding box center [139, 123] width 47 height 10
click at [144, 120] on select "discourse epoch dialect acquaintance" at bounding box center [139, 123] width 47 height 10
select select "acquaintance"
click at [116, 118] on select "discourse epoch dialect acquaintance" at bounding box center [139, 123] width 47 height 10
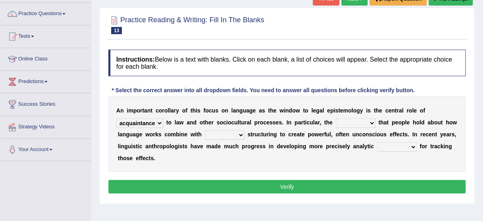
click at [358, 122] on select "deviation besmirch consent ideas" at bounding box center [356, 123] width 40 height 10
select select "ideas"
click at [336, 118] on select "deviation besmirch consent ideas" at bounding box center [356, 123] width 40 height 10
click at [224, 138] on select "mandatory linguistic legitimate customary" at bounding box center [225, 135] width 40 height 10
click at [205, 130] on select "mandatory linguistic legitimate customary" at bounding box center [225, 135] width 40 height 10
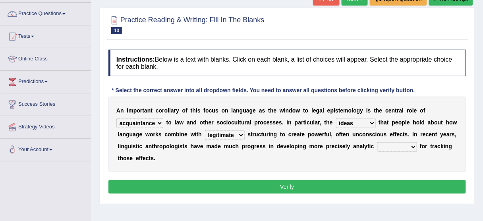
drag, startPoint x: 222, startPoint y: 131, endPoint x: 218, endPoint y: 158, distance: 27.3
click at [218, 158] on div "A n i m p o r t a n t c o r o l l a r y o f t h i s f o c u s o n l a n g u a g…" at bounding box center [286, 133] width 357 height 75
select select "linguistic"
click at [205, 130] on select "mandatory linguistic legitimate customary" at bounding box center [225, 135] width 40 height 10
click at [442, 144] on b "k" at bounding box center [441, 146] width 3 height 6
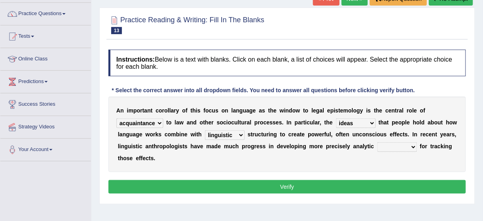
click at [409, 146] on select "tools appetite albums stroke" at bounding box center [397, 147] width 40 height 10
select select "tools"
click at [377, 142] on select "tools appetite albums stroke" at bounding box center [397, 147] width 40 height 10
click at [362, 186] on button "Verify" at bounding box center [286, 186] width 357 height 13
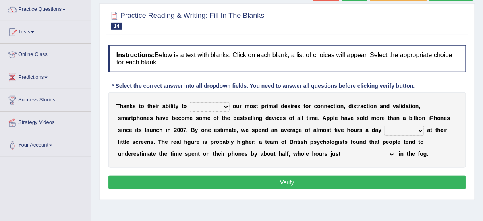
scroll to position [51, 0]
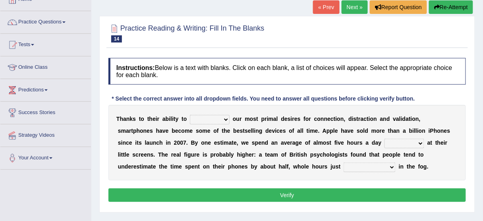
drag, startPoint x: 0, startPoint y: 0, endPoint x: 344, endPoint y: 2, distance: 343.7
click at [344, 2] on link "Next »" at bounding box center [354, 6] width 26 height 13
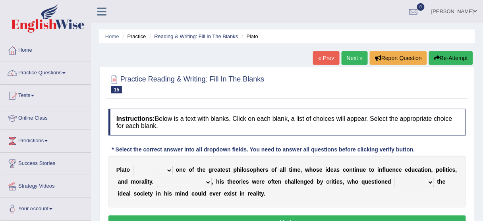
click at [333, 54] on link "« Prev" at bounding box center [326, 57] width 26 height 13
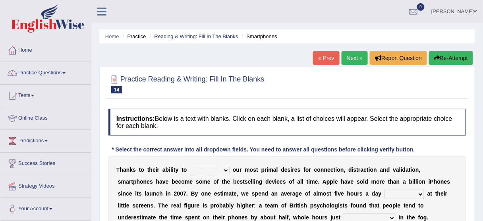
click at [325, 53] on link "« Prev" at bounding box center [326, 57] width 26 height 13
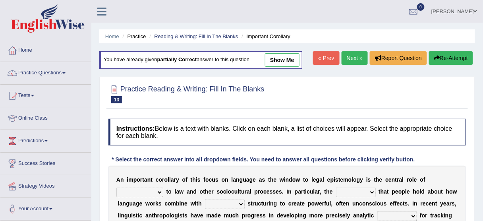
click at [352, 55] on link "Next »" at bounding box center [354, 57] width 26 height 13
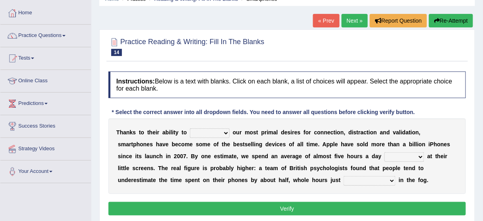
scroll to position [38, 0]
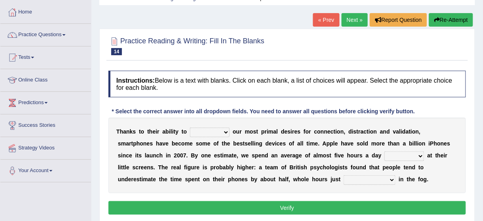
click at [222, 132] on select "hijack describe sharpen conserve" at bounding box center [210, 132] width 40 height 10
select select "describe"
click at [190, 127] on select "hijack describe sharpen conserve" at bounding box center [210, 132] width 40 height 10
click at [384, 152] on select "watching waggling snoring staring" at bounding box center [404, 156] width 40 height 10
select select "waggling"
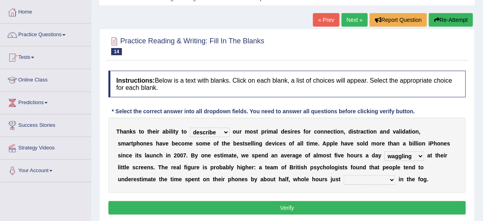
click at [384, 151] on select "watching waggling snoring staring" at bounding box center [404, 156] width 40 height 10
click at [343, 176] on select "has evaporated evaporating evaporate evaporates" at bounding box center [369, 180] width 52 height 10
select select "evaporating"
click at [343, 175] on select "has evaporated evaporating evaporate evaporates" at bounding box center [369, 180] width 52 height 10
click at [293, 212] on button "Verify" at bounding box center [286, 207] width 357 height 13
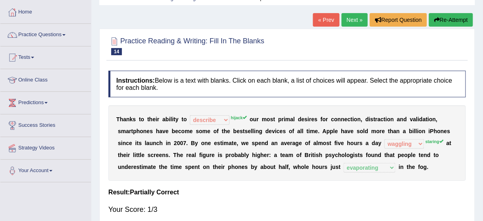
click at [350, 19] on link "Next »" at bounding box center [354, 19] width 26 height 13
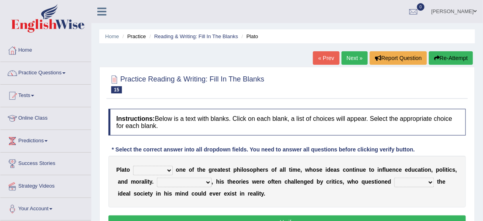
click at [162, 170] on select "keeps comes claims remains" at bounding box center [153, 171] width 40 height 10
click at [133, 166] on select "keeps comes claims remains" at bounding box center [153, 171] width 40 height 10
click at [164, 170] on select "keeps comes claims remains" at bounding box center [153, 171] width 40 height 10
select select "remains"
click at [133, 166] on select "keeps comes claims remains" at bounding box center [153, 171] width 40 height 10
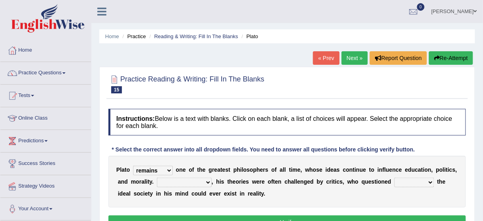
click at [198, 182] on select "Notwithstanding So However Whatever" at bounding box center [184, 182] width 55 height 10
select select "Notwithstanding"
click at [157, 177] on select "Notwithstanding So However Whatever" at bounding box center [184, 182] width 55 height 10
click at [405, 179] on select "which what that whether" at bounding box center [414, 182] width 40 height 10
select select "that"
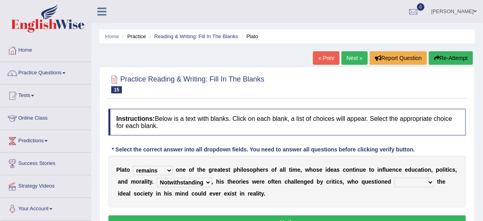
click at [394, 177] on select "which what that whether" at bounding box center [414, 182] width 40 height 10
click at [356, 217] on button "Verify" at bounding box center [286, 221] width 357 height 13
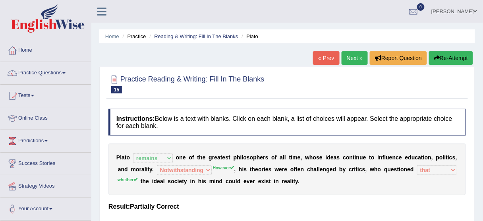
click at [349, 51] on link "Next »" at bounding box center [354, 57] width 26 height 13
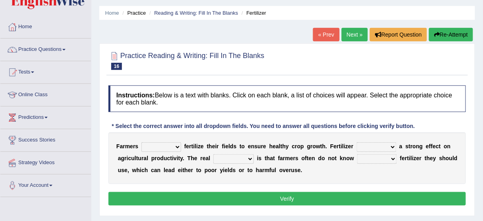
scroll to position [25, 0]
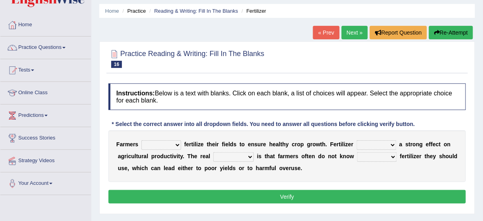
click at [173, 146] on select "must should need can" at bounding box center [161, 145] width 40 height 10
select select "should"
click at [141, 140] on select "must should need can" at bounding box center [161, 145] width 40 height 10
click at [393, 142] on select "has had have having" at bounding box center [376, 145] width 40 height 10
select select "has"
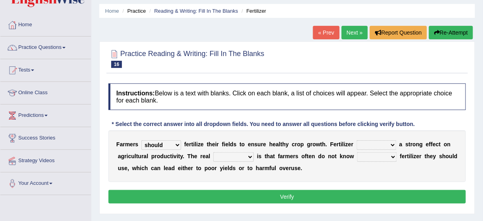
click at [356, 140] on select "has had have having" at bounding box center [376, 145] width 40 height 10
click at [246, 156] on select "problem question conclusion answer" at bounding box center [233, 157] width 40 height 10
select select "problem"
click at [213, 152] on select "problem question conclusion answer" at bounding box center [233, 157] width 40 height 10
click at [374, 158] on select "how much how many however so much" at bounding box center [377, 157] width 40 height 10
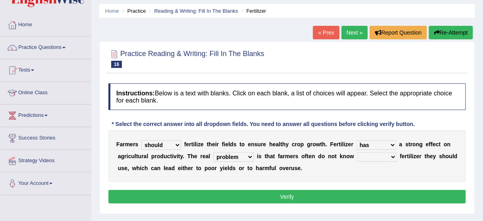
select select "how much"
click at [357, 152] on select "how much how many however so much" at bounding box center [377, 157] width 40 height 10
click at [368, 172] on div "F a r m e r s must should need can f e r t i l i z e t h e i r f i e l d s t o …" at bounding box center [286, 156] width 357 height 52
click at [346, 194] on button "Verify" at bounding box center [286, 196] width 357 height 13
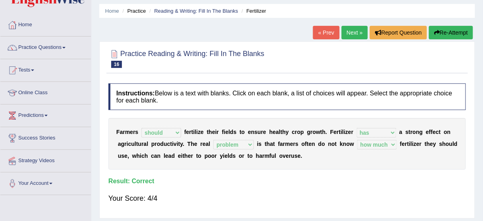
click at [352, 32] on link "Next »" at bounding box center [354, 32] width 26 height 13
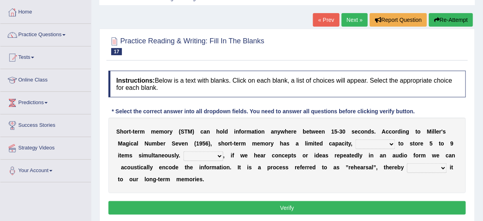
scroll to position [51, 0]
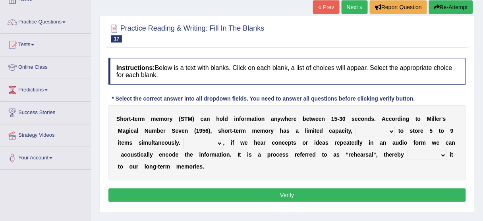
click at [377, 128] on select "being able is able be able unable" at bounding box center [375, 132] width 40 height 10
select select "being able"
click at [355, 127] on select "being able is able be able unable" at bounding box center [375, 132] width 40 height 10
click at [209, 141] on select "However So Moreover Therefore" at bounding box center [203, 144] width 40 height 10
select select "However"
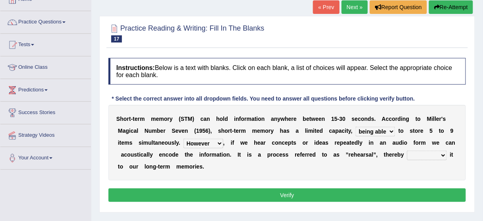
click at [183, 139] on select "However So Moreover Therefore" at bounding box center [203, 144] width 40 height 10
click at [422, 153] on select "commit commits commiting commited" at bounding box center [427, 155] width 40 height 10
select select "commiting"
click at [407, 150] on select "commit commits commiting commited" at bounding box center [427, 155] width 40 height 10
click at [374, 197] on button "Verify" at bounding box center [286, 194] width 357 height 13
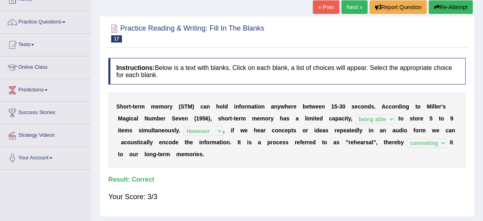
click at [354, 8] on link "Next »" at bounding box center [354, 6] width 26 height 13
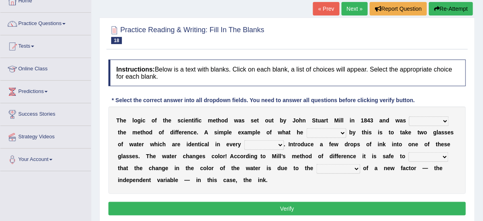
scroll to position [51, 0]
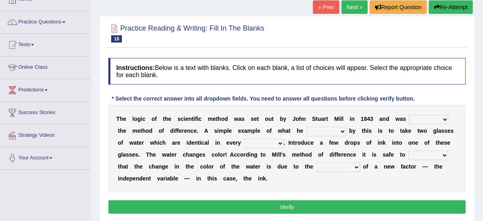
click at [433, 118] on select "pointed claimed demanded named" at bounding box center [429, 120] width 40 height 10
select select "claimed"
click at [409, 115] on select "pointed claimed demanded named" at bounding box center [429, 120] width 40 height 10
click at [324, 132] on select "capped charged found meant" at bounding box center [326, 132] width 40 height 10
select select "meant"
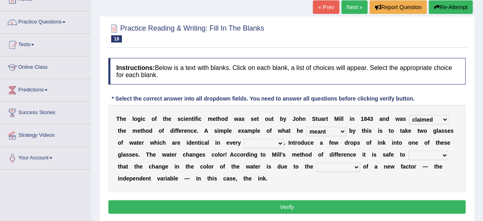
click at [306, 127] on select "capped charged found meant" at bounding box center [326, 132] width 40 height 10
click at [251, 141] on select "thought identity measure respect" at bounding box center [264, 144] width 40 height 10
select select "measure"
click at [244, 139] on select "thought identity measure respect" at bounding box center [264, 144] width 40 height 10
click at [420, 156] on select "assume discuss prefer acclaim" at bounding box center [428, 155] width 40 height 10
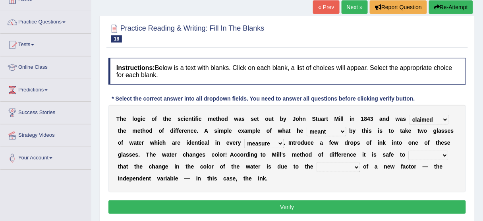
click at [442, 153] on select "assume discuss prefer acclaim" at bounding box center [428, 155] width 40 height 10
select select "acclaim"
click at [408, 150] on select "assume discuss prefer acclaim" at bounding box center [428, 155] width 40 height 10
click at [339, 168] on select "introduction magnitude preparation purification" at bounding box center [338, 167] width 44 height 10
select select "purification"
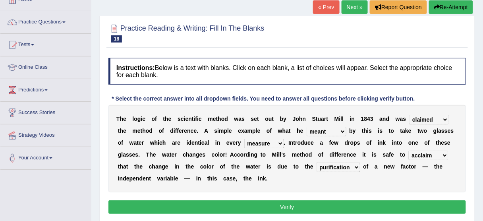
click at [316, 162] on select "introduction magnitude preparation purification" at bounding box center [338, 167] width 44 height 10
click at [341, 211] on button "Verify" at bounding box center [286, 206] width 357 height 13
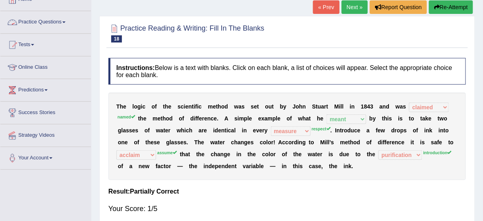
click at [53, 24] on link "Practice Questions" at bounding box center [45, 21] width 90 height 20
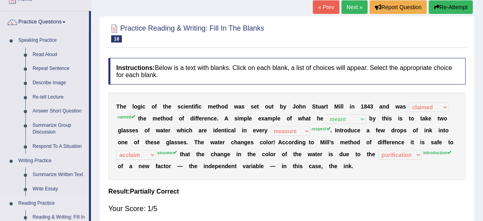
click at [39, 213] on link "Reading & Writing: Fill In The Blanks" at bounding box center [59, 220] width 60 height 21
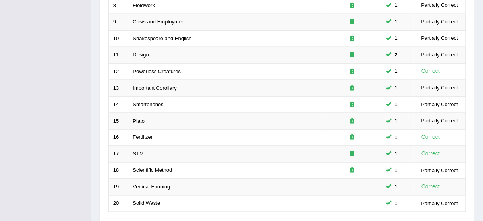
scroll to position [254, 0]
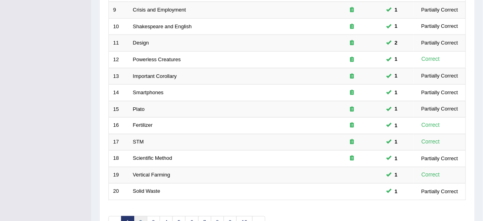
click at [140, 217] on link "2" at bounding box center [140, 222] width 13 height 13
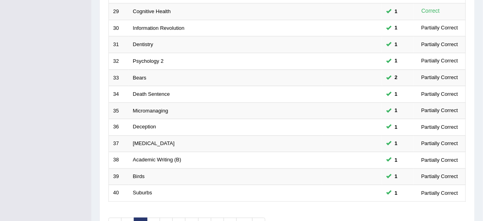
scroll to position [254, 0]
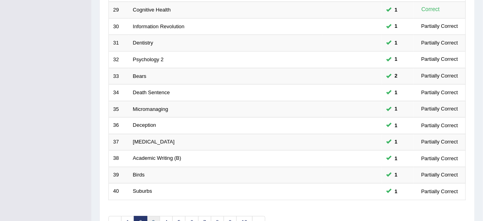
click at [154, 217] on link "3" at bounding box center [153, 222] width 13 height 13
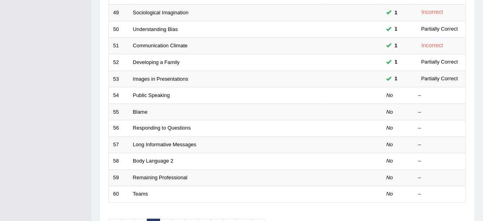
scroll to position [250, 0]
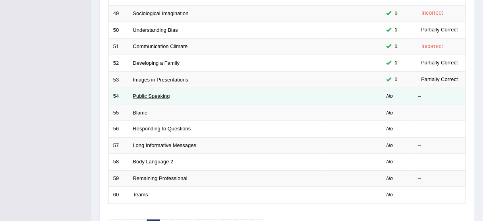
click at [166, 95] on link "Public Speaking" at bounding box center [151, 96] width 37 height 6
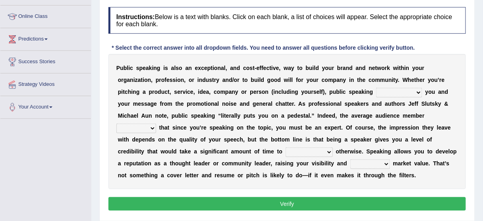
scroll to position [89, 0]
